Goal: Task Accomplishment & Management: Manage account settings

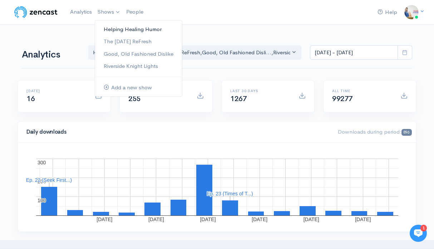
click at [112, 32] on link "Helping Healing Humor" at bounding box center [138, 29] width 87 height 13
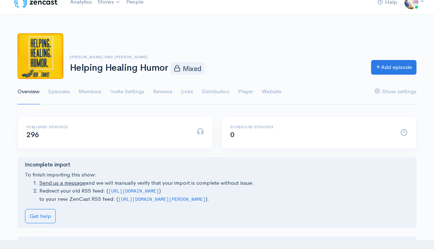
scroll to position [14, 0]
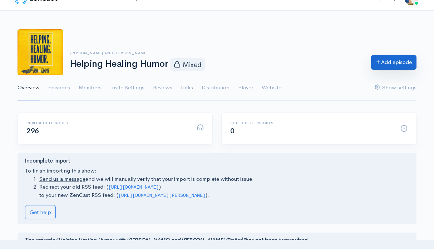
click at [394, 62] on link "Add episode" at bounding box center [393, 62] width 45 height 15
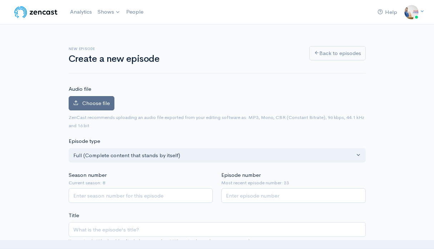
click at [105, 106] on span "Choose file" at bounding box center [96, 103] width 28 height 7
click at [0, 0] on input "Choose file" at bounding box center [0, 0] width 0 height 0
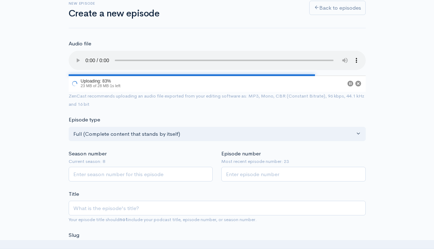
scroll to position [55, 0]
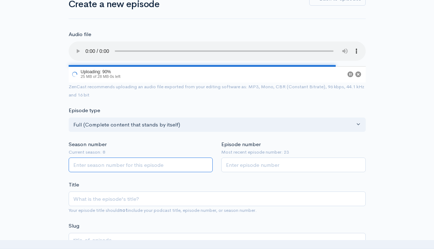
click at [151, 161] on input "Season number" at bounding box center [141, 165] width 145 height 15
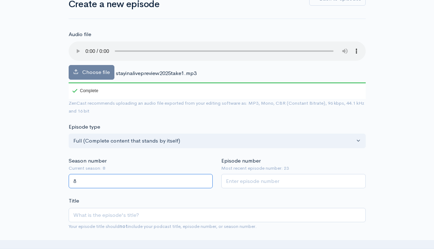
type input "8"
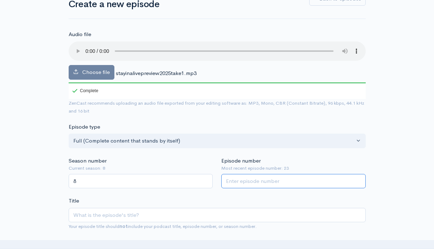
click at [288, 182] on input "Episode number" at bounding box center [293, 181] width 145 height 15
type input "24"
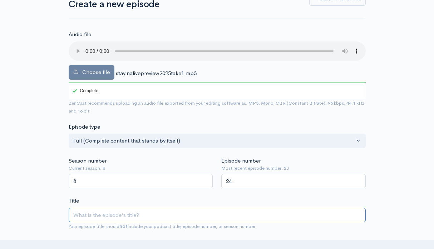
click at [225, 211] on input "Title" at bounding box center [217, 215] width 297 height 15
type input "T"
type input "t"
type input "To"
type input "to"
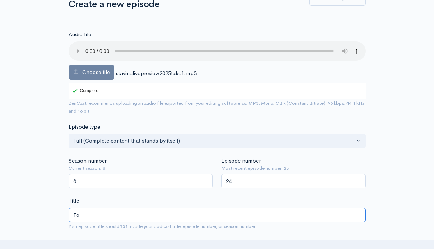
type input "Ton"
type input "ton"
type input "Tony"
type input "tony"
type input "Tony "P"
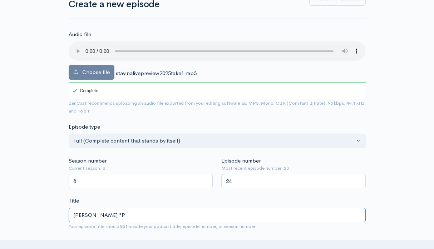
type input "tony-p"
type input "Tony "Pop"
type input "tony-pop"
type input "Tony "Pop P"
type input "tony-pop-p"
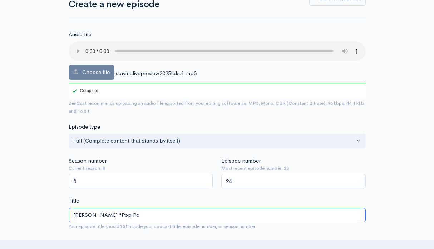
type input "Tony "Pop Pop"
type input "tony-pop-pop"
type input "Tony "Pop Pop" R"
type input "tony-pop-pop-r"
type input "Tony "Pop Pop" Rog"
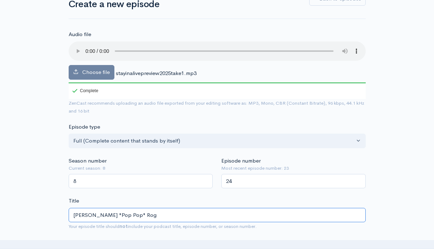
type input "tony-pop-pop-rog"
type input "Tony "Pop Pop" Roger"
type input "tony-pop-pop-roger"
type input "Tony "Pop Pop" Rogers"
type input "tony-pop-pop-rogers"
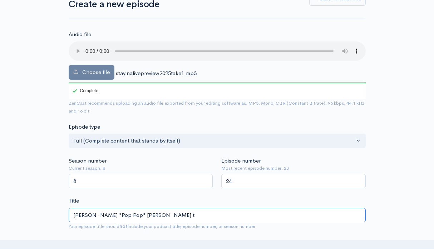
type input "Tony "Pop Pop" Rogers ta"
type input "tony-pop-pop-rogers-ta"
type input "Tony "Pop Pop" Rogers tay"
type input "tony-pop-pop-rogers-tay"
type input "Tony "Pop Pop" Rogers ta"
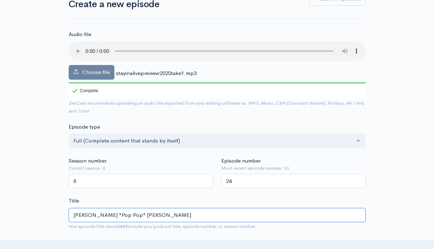
type input "tony-pop-pop-rogers-ta"
type input "Tony "Pop Pop" Rogers t"
type input "tony-pop-pop-rogers-t"
type input "Tony "Pop Pop" Rogers"
type input "tony-pop-pop-rogers"
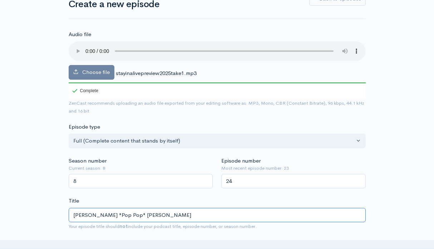
type input "Tony "Pop Pop" Rogers S"
type input "tony-pop-pop-rogers-s"
type input "Tony "Pop Pop" Rogers Sta"
type input "tony-pop-pop-rogers-sta"
type input "Tony "Pop Pop" Rogers Stay"
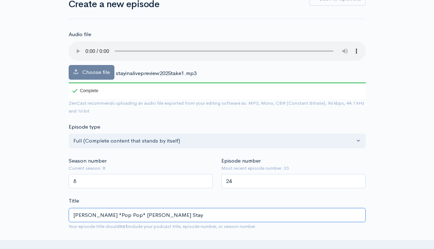
type input "tony-pop-pop-rogers-stay"
type input "Tony "Pop Pop" Rogers Stayi"
type input "tony-pop-pop-rogers-stayi"
type input "Tony "Pop Pop" Rogers Stayin"
type input "tony-pop-pop-rogers-stayin"
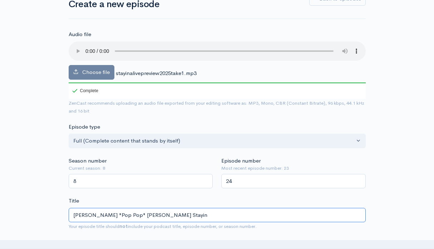
type input "Tony "Pop Pop" Rogers Stayin A"
type input "tony-pop-pop-rogers-stayin-a"
type input "Tony "Pop Pop" Rogers Stayin Al"
type input "tony-pop-pop-rogers-stayin-al"
type input "Tony "Pop Pop" Rogers Stayin Ali"
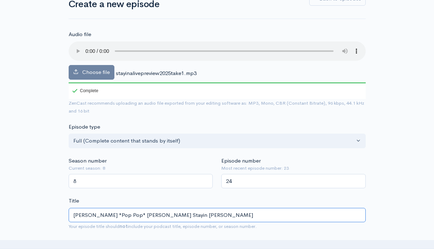
type input "tony-pop-pop-rogers-stayin-ali"
type input "Tony "Pop Pop" Rogers Stayin Aliv"
type input "tony-pop-pop-rogers-stayin-aliv"
type input "Tony "Pop Pop" Rogers Stayin Alive"
type input "tony-pop-pop-rogers-stayin-alive"
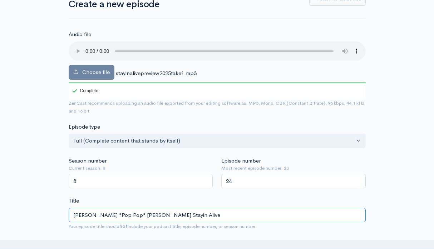
type input "Tony "Pop Pop" Rogers Stayin Alive d"
type input "tony-pop-pop-rogers-stayin-alive-d"
type input "Tony "Pop Pop" Rogers Stayin Alive dod"
type input "tony-pop-pop-rogers-stayin-alive-dod"
type input "Tony "Pop Pop" Rogers Stayin Alive do"
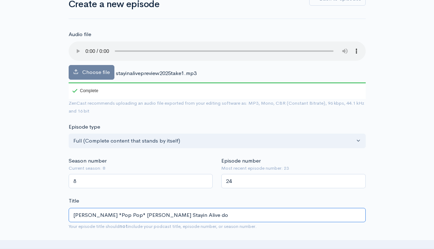
type input "tony-pop-pop-rogers-stayin-alive-do"
type input "Tony "Pop Pop" Rogers Stayin Alive d"
type input "tony-pop-pop-rogers-stayin-alive-d"
type input "Tony "Pop Pop" Rogers Stayin Alive"
type input "tony-pop-pop-rogers-stayin-alive"
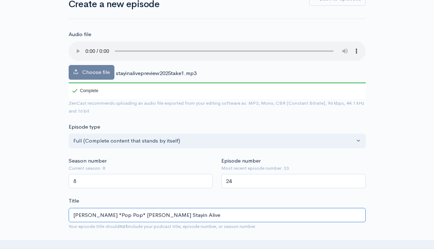
type input "Tony "Pop Pop" Rogers Stayin Alive D"
type input "tony-pop-pop-rogers-stayin-alive-d"
type input "Tony "Pop Pop" Rogers Stayin Alive Do"
type input "tony-pop-pop-rogers-stayin-alive-do"
type input "Tony "Pop Pop" Rogers Stayin Alive Dod"
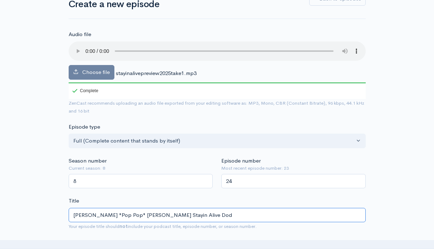
type input "tony-pop-pop-rogers-stayin-alive-dod"
type input "Tony "Pop Pop" Rogers Stayin Alive Dodge"
type input "tony-pop-pop-rogers-stayin-alive-dodge"
type input "Tony "Pop Pop" Rogers Stayin Alive Dodgeba"
type input "tony-pop-pop-rogers-stayin-alive-dodgeba"
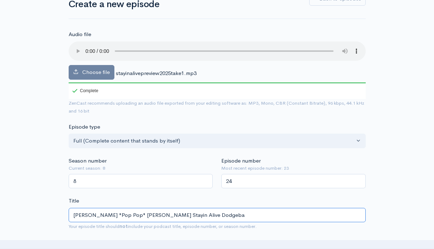
type input "Tony "Pop Pop" Rogers Stayin Alive Dodgebal"
type input "tony-pop-pop-rogers-stayin-alive-dodgebal"
type input "Tony "Pop Pop" Rogers Stayin Alive Dodgeball"
type input "tony-pop-pop-rogers-stayin-alive-dodgeball"
type input "Tony "Pop Pop" Rogers Stayin Alive Dodgeball T"
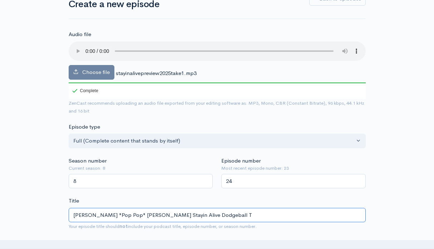
type input "tony-pop-pop-rogers-stayin-alive-dodgeball-t"
type input "Tony "Pop Pop" Rogers Stayin Alive Dodgeball To"
type input "tony-pop-pop-rogers-stayin-alive-dodgeball-to"
type input "Tony "Pop Pop" Rogers Stayin Alive Dodgeball Tou"
type input "tony-pop-pop-rogers-stayin-alive-dodgeball-tou"
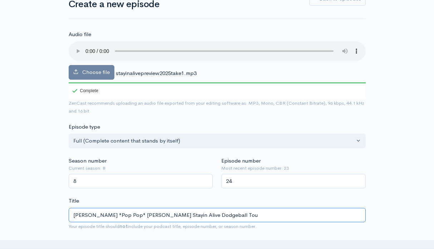
type input "Tony "Pop Pop" Rogers Stayin Alive Dodgeball Tour"
type input "tony-pop-pop-rogers-stayin-alive-dodgeball-tour"
type input "Tony "Pop Pop" Rogers Stayin Alive Dodgeball Tourna"
type input "tony-pop-pop-rogers-stayin-alive-dodgeball-tourn"
type input "Tony "Pop Pop" Rogers Stayin Alive Dodgeball Tournam"
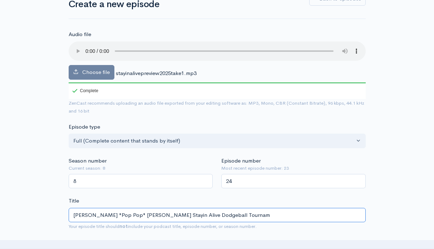
type input "tony-pop-pop-rogers-stayin-alive-dodgeball-tournam"
type input "Tony "Pop Pop" Rogers Stayin Alive Dodgeball Tourname"
type input "tony-pop-pop-rogers-stayin-alive-dodgeball-tourname"
type input "Tony "Pop Pop" Rogers Stayin Alive Dodgeball Tournament"
type input "tony-pop-pop-rogers-stayin-alive-dodgeball-tournament"
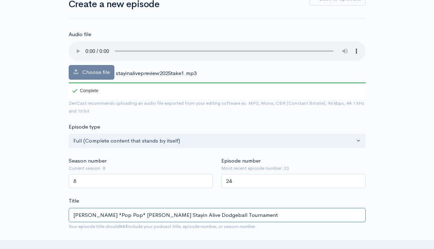
type input "Tony "Pop Pop" Rogers Stayin Alive Dodgeball Tournament f"
type input "tony-pop-pop-rogers-stayin-alive-dodgeball-tournament-f"
type input "Tony "Pop Pop" Rogers Stayin Alive Dodgeball Tournament for"
type input "tony-pop-pop-rogers-stayin-alive-dodgeball-tournament-for"
type input "Tony "Pop Pop" Rogers Stayin Alive Dodgeball Tournament for S"
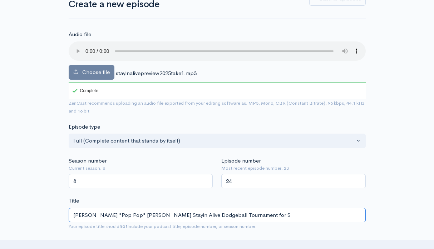
type input "tony-pop-pop-rogers-stayin-alive-dodgeball-tournament-for-s"
type input "Tony "Pop Pop" Rogers Stayin Alive Dodgeball Tournament for St"
type input "tony-pop-pop-rogers-stayin-alive-dodgeball-tournament-for-st"
type input "Tony "Pop Pop" Rogers Stayin Alive Dodgeball Tournament for St. J"
type input "tony-pop-pop-rogers-stayin-alive-dodgeball-tournament-for-st-j"
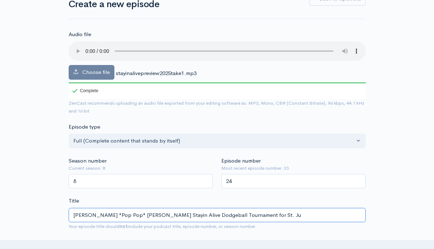
type input "Tony "Pop Pop" Rogers Stayin Alive Dodgeball Tournament for St. Jud"
type input "tony-pop-pop-rogers-stayin-alive-dodgeball-tournament-for-st-jud"
type input "Tony "Pop Pop" Rogers Stayin Alive Dodgeball Tournament for St. Jude"
type input "tony-pop-pop-rogers-stayin-alive-dodgeball-tournament-for-st-jude"
type input "Tony "Pop Pop" Rogers Stayin Alive Dodgeball Tournament for St. Jude 2"
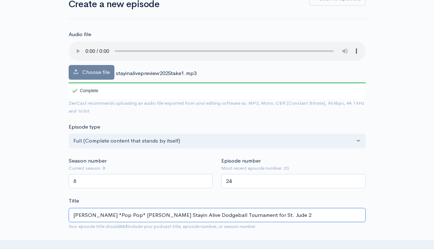
type input "tony-pop-pop-rogers-stayin-alive-dodgeball-tournament-for-st-jude-2"
type input "Tony "Pop Pop" Rogers Stayin Alive Dodgeball Tournament for St. Jude 202"
type input "tony-pop-pop-rogers-stayin-alive-dodgeball-tournament-for-st-jude-202"
type input "Tony "Pop Pop" Rogers Stayin Alive Dodgeball Tournament for St. Jude 2025"
type input "tony-pop-pop-rogers-stayin-alive-dodgeball-tournament-for-st-jude-2025"
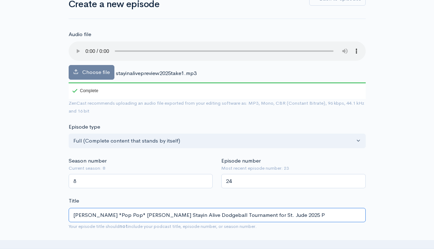
type input "Tony "Pop Pop" Rogers Stayin Alive Dodgeball Tournament for St. Jude 2025 PR"
type input "tony-pop-pop-rogers-stayin-alive-dodgeball-tournament-for-st-jude-2025-pr"
type input "Tony "Pop Pop" Rogers Stayin Alive Dodgeball Tournament for St. Jude 2025 PRe"
type input "tony-pop-pop-rogers-stayin-alive-dodgeball-tournament-for-st-jude-2025-pre"
type input "Tony "Pop Pop" Rogers Stayin Alive Dodgeball Tournament for St. Jude 2025 PRev"
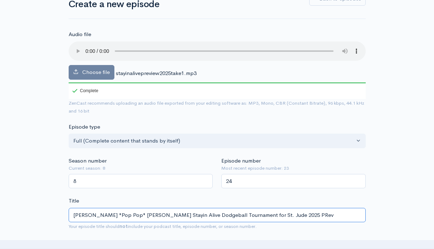
type input "tony-pop-pop-rogers-stayin-alive-dodgeball-tournament-for-st-jude-2025-prev"
type input "Tony "Pop Pop" Rogers Stayin Alive Dodgeball Tournament for St. Jude 2025 PRe"
type input "tony-pop-pop-rogers-stayin-alive-dodgeball-tournament-for-st-jude-2025-pre"
type input "Tony "Pop Pop" Rogers Stayin Alive Dodgeball Tournament for St. Jude 2025 PR"
type input "tony-pop-pop-rogers-stayin-alive-dodgeball-tournament-for-st-jude-2025-pr"
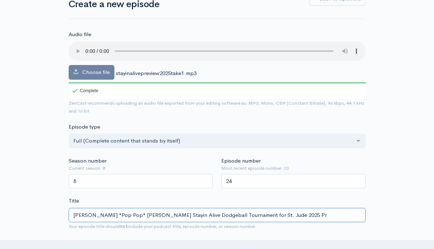
type input "Tony "Pop Pop" Rogers Stayin Alive Dodgeball Tournament for St. Jude 2025 Pre"
type input "tony-pop-pop-rogers-stayin-alive-dodgeball-tournament-for-st-jude-2025-pre"
type input "Tony "Pop Pop" Rogers Stayin Alive Dodgeball Tournament for St. Jude 2025 Previ"
type input "tony-pop-pop-rogers-stayin-alive-dodgeball-tournament-for-st-jude-2025-previ"
type input "Tony "Pop Pop" Rogers Stayin Alive Dodgeball Tournament for St. Jude 2025 Previe"
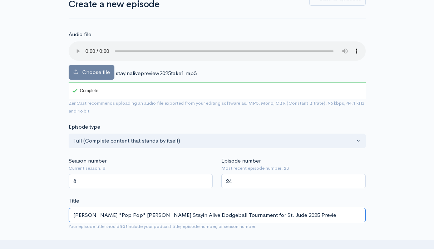
type input "tony-pop-pop-rogers-stayin-alive-dodgeball-tournament-for-st-jude-2025-previe"
type input "[PERSON_NAME] "Pop Pop" [PERSON_NAME] Stayin Alive Dodgeball Tournament for St.…"
type input "[PERSON_NAME]-pop-pop-[PERSON_NAME]-stayin-alive-dodgeball-tournament-for-st-ju…"
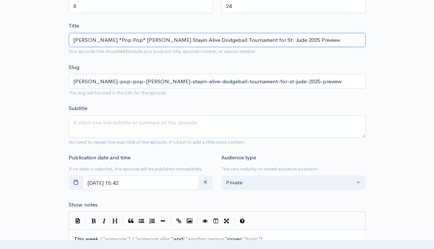
scroll to position [247, 0]
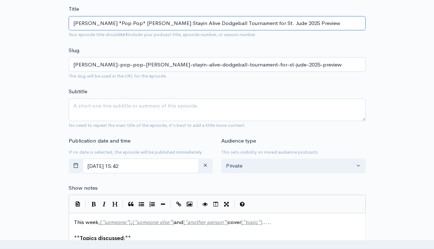
type input "[PERSON_NAME] "Pop Pop" [PERSON_NAME] Stayin Alive Dodgeball Tournament for St.…"
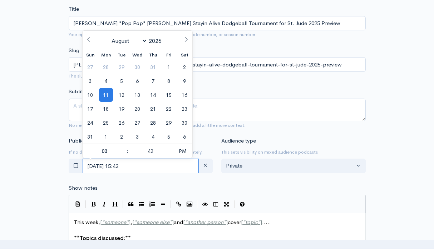
click at [173, 162] on input "August, 11 2025 15:42" at bounding box center [141, 166] width 117 height 15
click at [122, 102] on span "19" at bounding box center [122, 109] width 14 height 14
click at [123, 94] on span "12" at bounding box center [122, 95] width 14 height 14
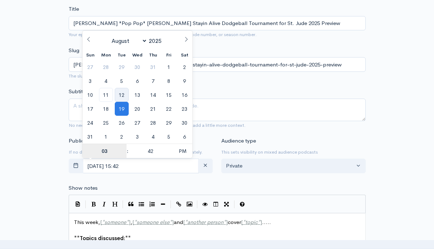
type input "August, 12 2025 15:42"
type input "5"
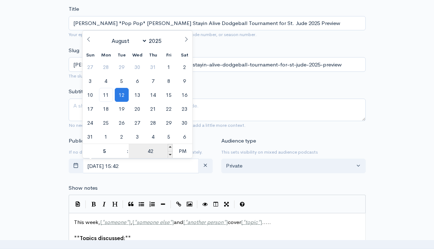
type input "August, 12 2025 17:42"
type input "05"
click at [151, 152] on input "42" at bounding box center [151, 151] width 44 height 14
type input "00"
click at [181, 152] on span "PM" at bounding box center [183, 151] width 20 height 14
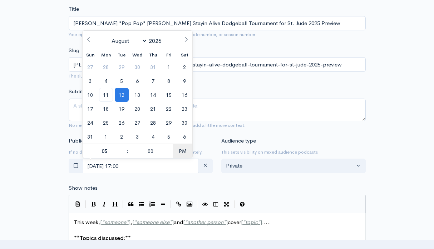
type input "[DATE] 05:00"
click at [247, 182] on form "Audio file Choose file stayinalivepreview2025take1.mp3 100 Complete ZenCast rec…" at bounding box center [217, 235] width 297 height 794
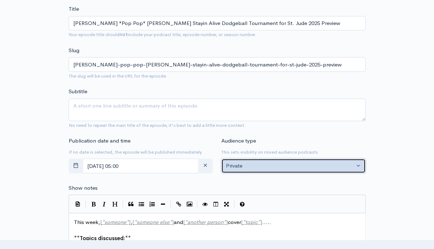
click at [247, 169] on div "Private" at bounding box center [290, 166] width 128 height 8
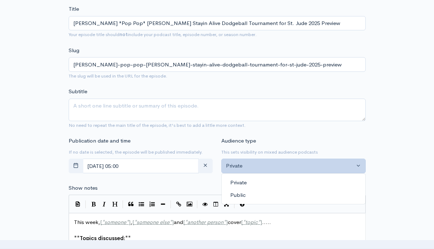
click at [243, 194] on span "Public" at bounding box center [237, 195] width 15 height 8
select select "0"
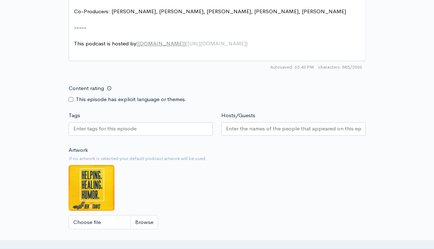
scroll to position [603, 0]
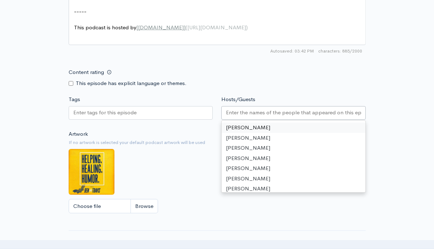
click at [235, 115] on input "Hosts/Guests" at bounding box center [293, 113] width 135 height 8
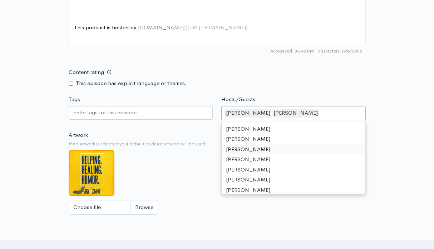
click at [198, 181] on div "Artwork If no artwork is selected your default podcast artwork will be used Cho…" at bounding box center [217, 175] width 297 height 88
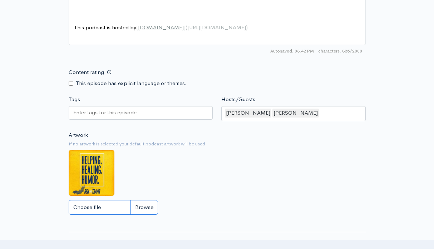
click at [113, 202] on input "Choose file" at bounding box center [113, 207] width 89 height 15
type input "C:\fakepath\Black Modern Talk Podcast Cover.png"
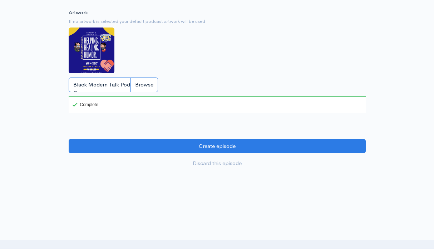
scroll to position [749, 0]
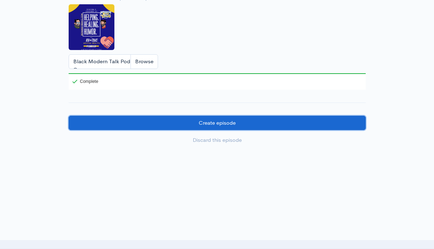
click at [206, 126] on input "Create episode" at bounding box center [217, 123] width 297 height 15
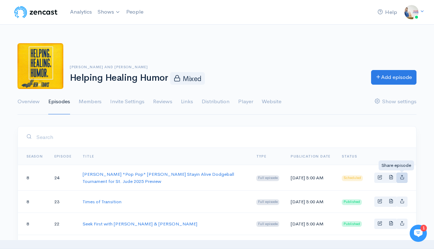
click at [401, 177] on icon "Basic example" at bounding box center [402, 177] width 5 height 5
type input "https://helping-healing-humor-with-ben-and-travis.zencast.website/episodes/tony…"
type input "https://media.zencast.fm/helping-healing-humor-with-ben-and-travis/47647480-197…"
type input "<iframe src='https://share.zencast.fm/embed/episode/47647480-1974-44ef-880e-9de…"
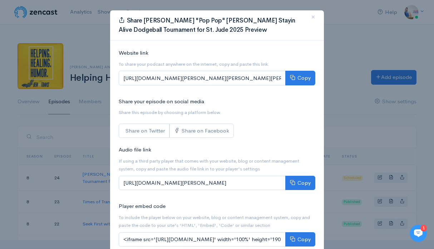
click at [353, 119] on div "Share Tony "Pop Pop" Rogers Stayin Alive Dodgeball Tournament for St. Jude 2025…" at bounding box center [217, 124] width 434 height 249
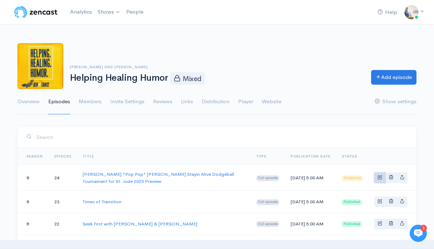
click at [379, 178] on span "Basic example" at bounding box center [380, 177] width 5 height 5
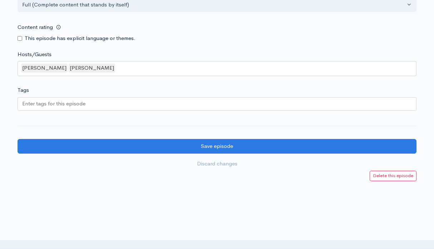
scroll to position [708, 0]
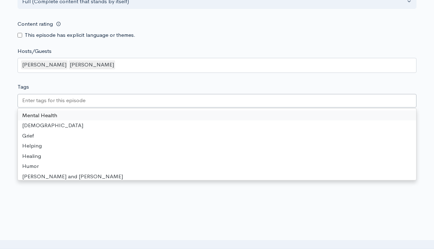
click at [135, 101] on div at bounding box center [217, 101] width 399 height 14
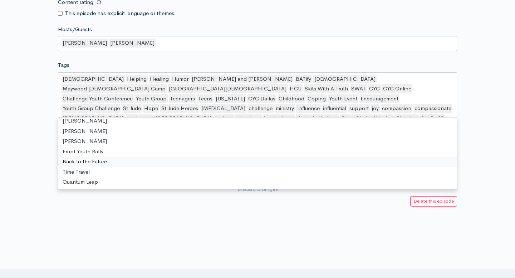
scroll to position [732, 0]
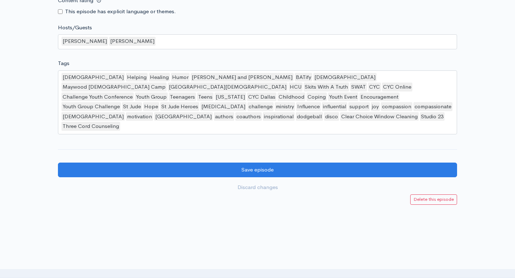
click at [79, 205] on div at bounding box center [257, 215] width 515 height 21
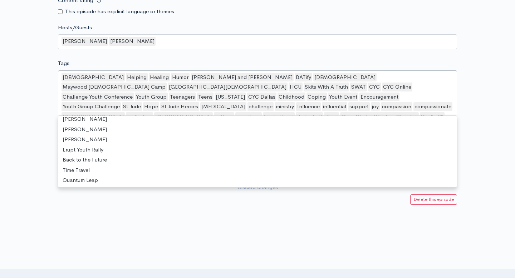
click at [434, 108] on div "Christian Helping Healing Humor Ben and Travis BATify Christianity Maywood Chri…" at bounding box center [257, 102] width 399 height 64
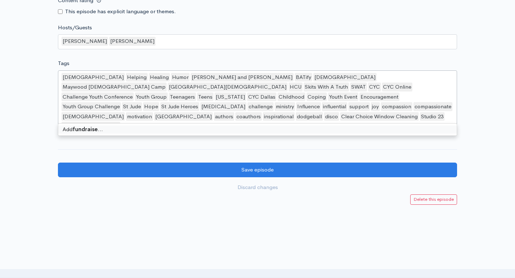
type input "fundraiser"
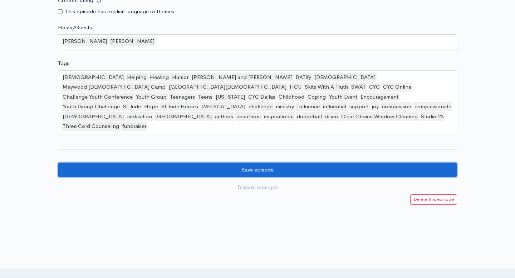
click at [126, 163] on input "Save episode" at bounding box center [257, 170] width 399 height 15
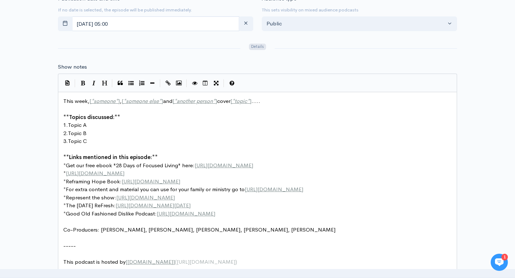
scroll to position [3, 0]
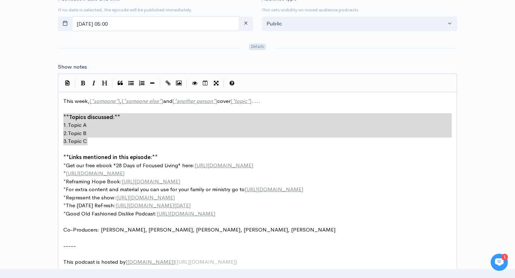
drag, startPoint x: 90, startPoint y: 142, endPoint x: 57, endPoint y: 116, distance: 42.3
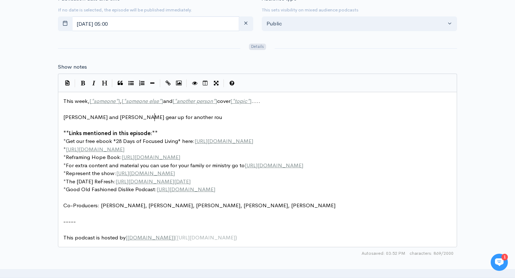
type textarea "Ben and Travis gear up for another rouw"
type textarea "wdy year of dodgeball drama for the kids at s"
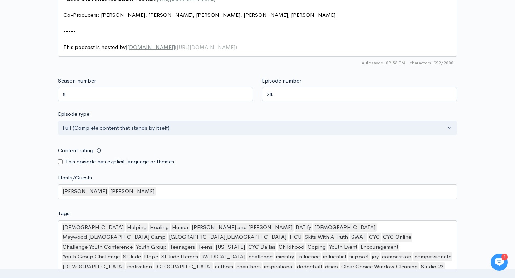
scroll to position [696, 0]
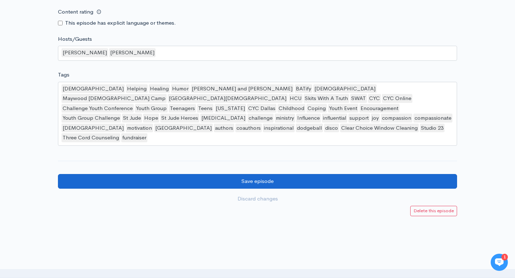
type textarea "St. Jude!"
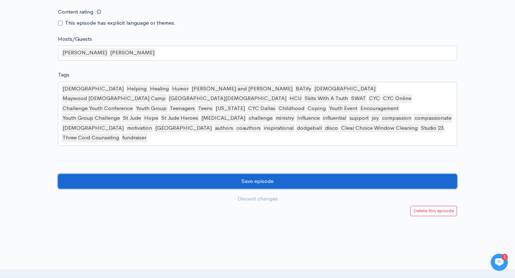
click at [106, 174] on input "Save episode" at bounding box center [257, 181] width 399 height 15
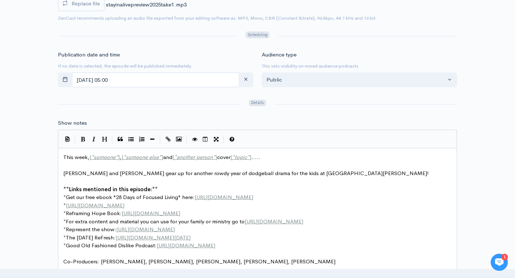
scroll to position [3, 0]
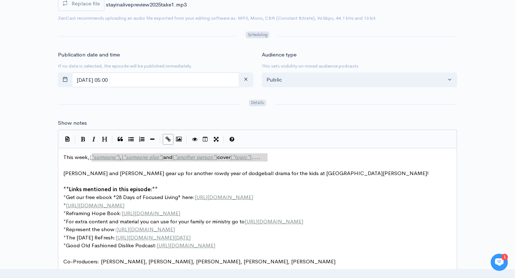
type textarea "This week, [*someone*], [*someone else*] and [*another person*] cover [*topic*]…"
drag, startPoint x: 279, startPoint y: 159, endPoint x: 57, endPoint y: 159, distance: 222.2
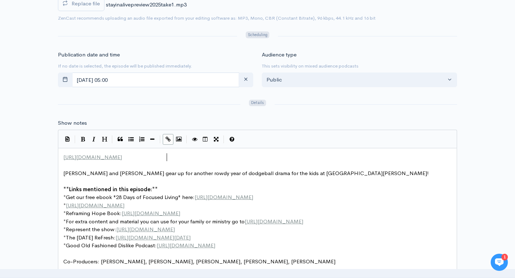
click at [65, 158] on span "[URL][DOMAIN_NAME]" at bounding box center [92, 157] width 59 height 7
type textarea "Register you, your team or donate here:"
click at [119, 158] on span "Register you, your team or donate here: https://www.benandtravis.com/dodgeball" at bounding box center [140, 157] width 154 height 7
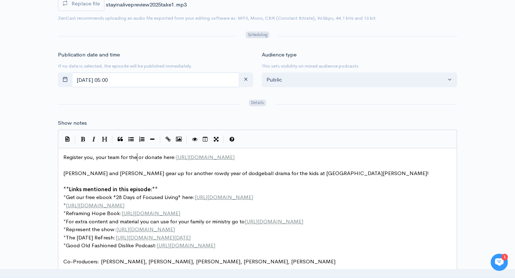
scroll to position [3, 18]
type textarea "for the 4th Anu"
type textarea "nual Tony "Pop Pop" Rogers Stayin Alive Discco"
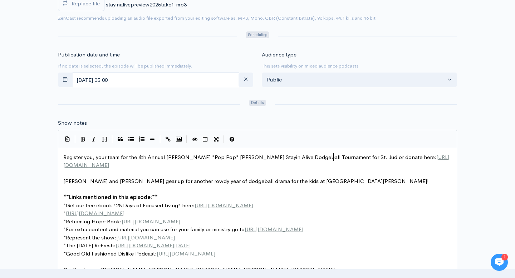
type textarea "odgeball Tournament for St. Jude"
click at [173, 167] on pre "Register you, your team for the 4th Annual Tony "Pop Pop" Rogers Stayin Alive D…" at bounding box center [257, 161] width 391 height 16
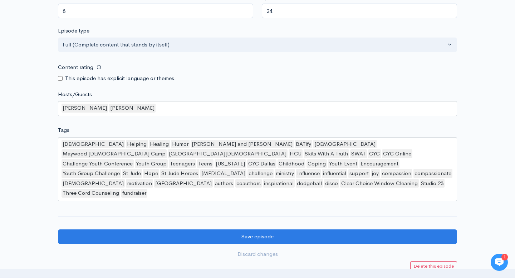
scroll to position [741, 0]
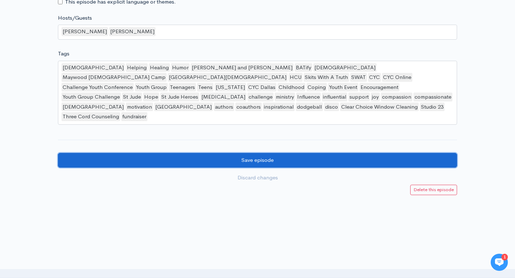
click at [195, 153] on input "Save episode" at bounding box center [257, 160] width 399 height 15
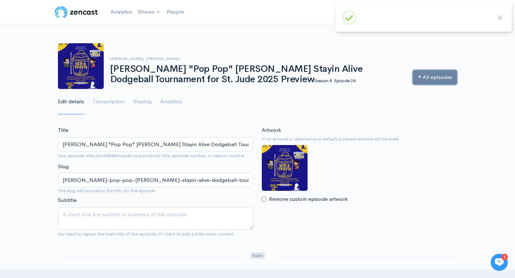
click at [425, 77] on link "All episodes" at bounding box center [435, 77] width 44 height 15
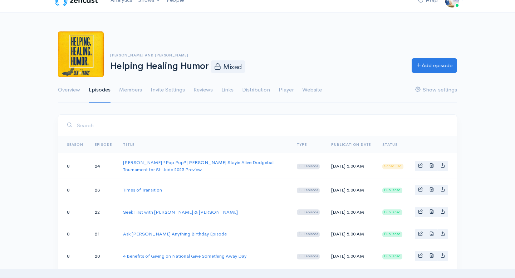
scroll to position [16, 0]
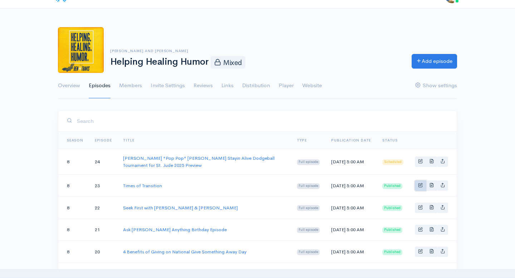
click at [416, 185] on link "Basic example" at bounding box center [420, 186] width 11 height 10
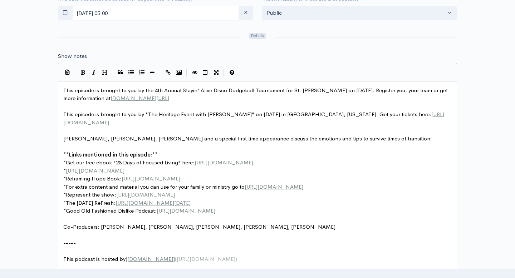
scroll to position [3, 0]
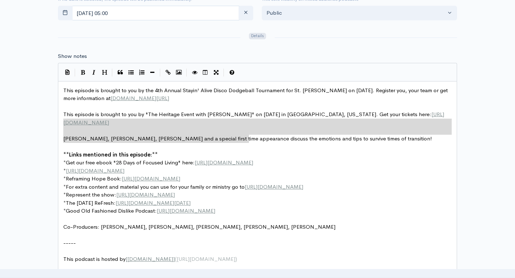
type textarea "This episode is brought to you by "The Heritage Event with [PERSON_NAME]" on [D…"
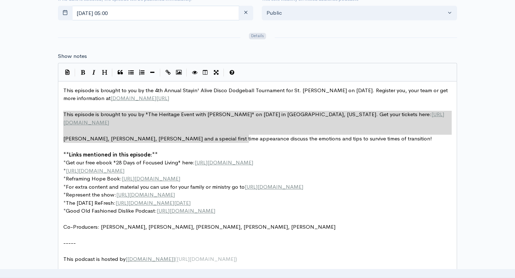
drag, startPoint x: 254, startPoint y: 140, endPoint x: 55, endPoint y: 117, distance: 199.9
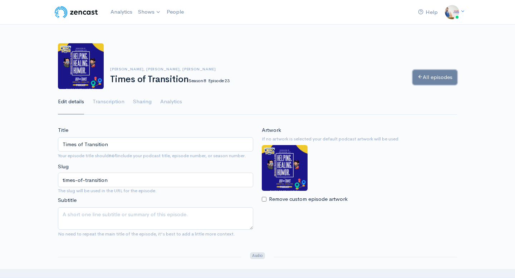
click at [430, 75] on link "All episodes" at bounding box center [435, 77] width 44 height 15
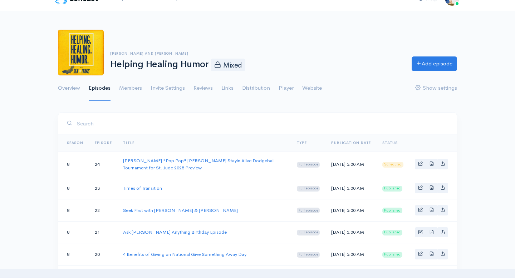
scroll to position [15, 0]
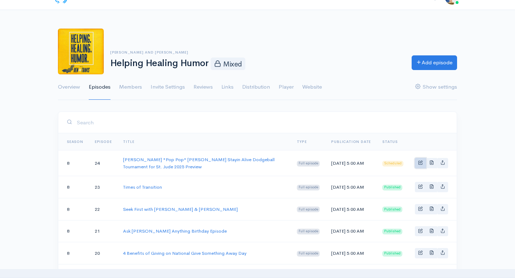
click at [419, 162] on span "Basic example" at bounding box center [420, 162] width 5 height 5
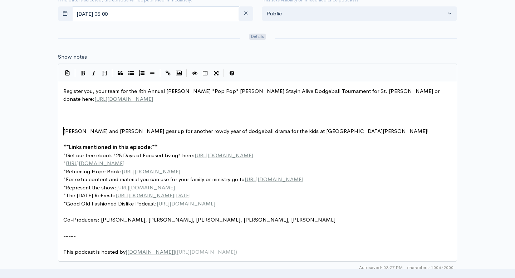
click at [64, 131] on span "[PERSON_NAME] and [PERSON_NAME] gear up for another rowdy year of dodgeball dra…" at bounding box center [246, 131] width 366 height 7
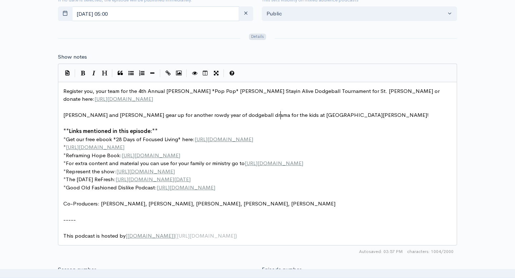
click at [289, 115] on pre "[PERSON_NAME] and [PERSON_NAME] gear up for another rowdy year of dodgeball dra…" at bounding box center [257, 115] width 391 height 8
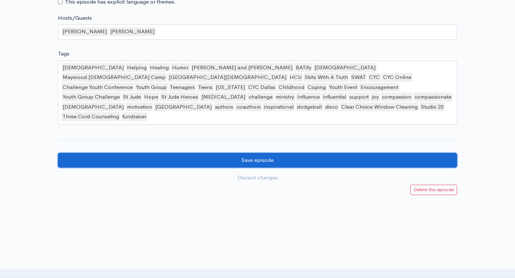
click at [157, 156] on input "Save episode" at bounding box center [257, 160] width 399 height 15
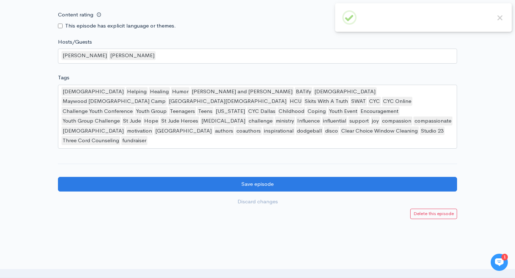
scroll to position [740, 0]
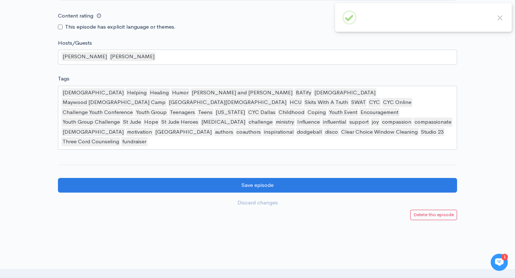
click at [230, 133] on div "[DEMOGRAPHIC_DATA] Helping Healing Humor [PERSON_NAME] and [PERSON_NAME] BATify…" at bounding box center [257, 118] width 399 height 64
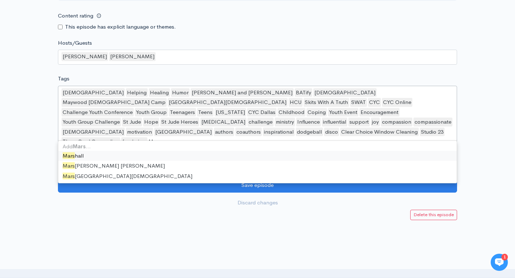
scroll to position [0, 0]
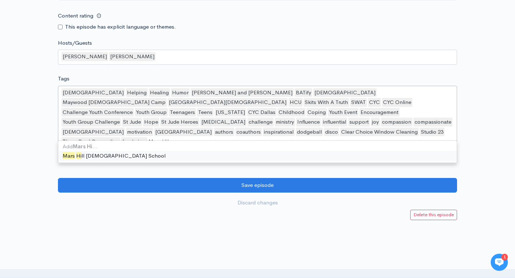
type input "Mars Hill"
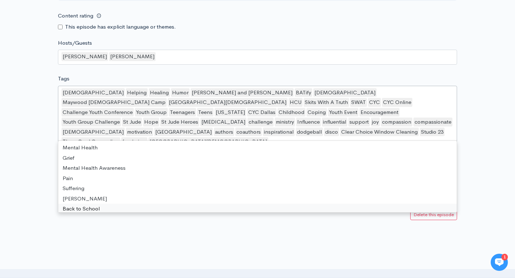
click at [185, 242] on div at bounding box center [257, 278] width 515 height 72
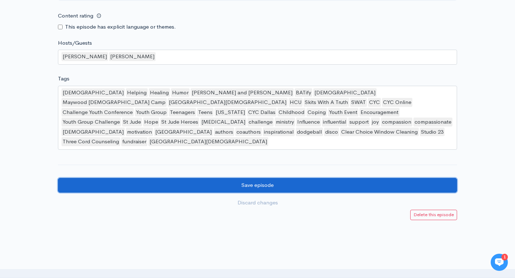
click at [214, 178] on input "Save episode" at bounding box center [257, 185] width 399 height 15
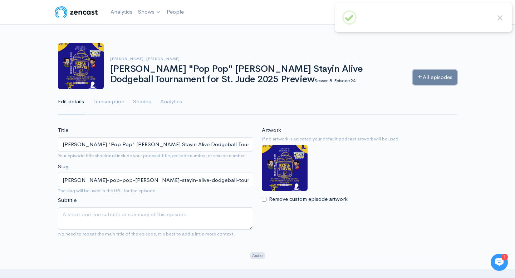
click at [438, 82] on link "All episodes" at bounding box center [435, 77] width 44 height 15
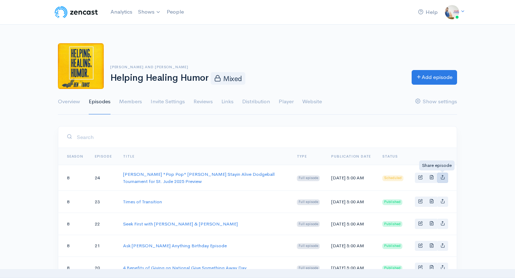
click at [439, 177] on link "Basic example" at bounding box center [442, 178] width 11 height 10
type input "[URL][DOMAIN_NAME][PERSON_NAME][PERSON_NAME][PERSON_NAME]"
type input "[URL][DOMAIN_NAME][PERSON_NAME]"
type input "<iframe src='[URL][DOMAIN_NAME]' width='100%' height='190' frameborder='0' scro…"
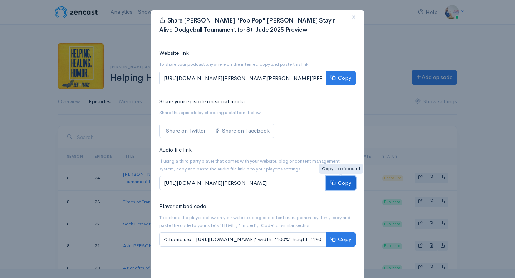
click at [347, 183] on button "Copy" at bounding box center [341, 183] width 30 height 15
click at [355, 16] on span "×" at bounding box center [354, 17] width 4 height 10
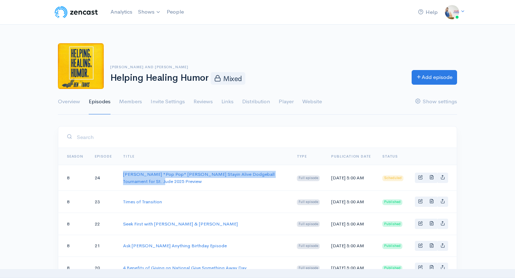
drag, startPoint x: 159, startPoint y: 185, endPoint x: 121, endPoint y: 175, distance: 39.1
click at [121, 175] on td "[PERSON_NAME] "Pop Pop" [PERSON_NAME] Stayin Alive Dodgeball Tournament for St.…" at bounding box center [204, 178] width 174 height 26
copy link "[PERSON_NAME] "Pop Pop" [PERSON_NAME] Stayin Alive Dodgeball Tournament for St.…"
click at [444, 176] on icon "Basic example" at bounding box center [442, 177] width 5 height 5
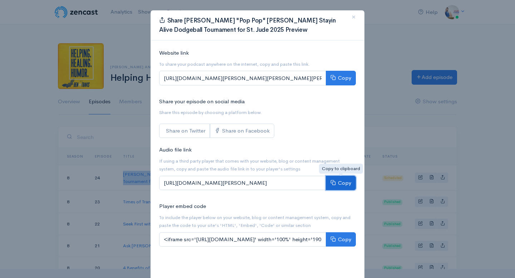
click at [344, 182] on button "Copy" at bounding box center [341, 183] width 30 height 15
